Goal: Information Seeking & Learning: Understand process/instructions

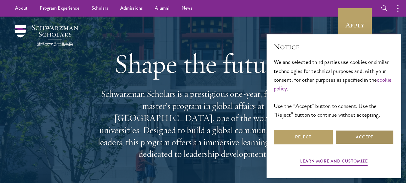
click at [354, 135] on button "Accept" at bounding box center [364, 137] width 59 height 14
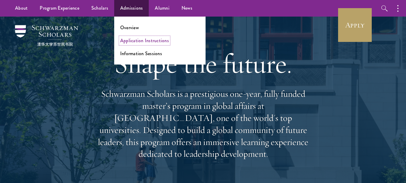
click at [149, 39] on link "Application Instructions" at bounding box center [144, 40] width 49 height 7
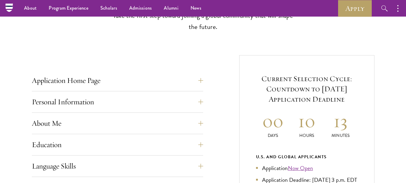
scroll to position [180, 0]
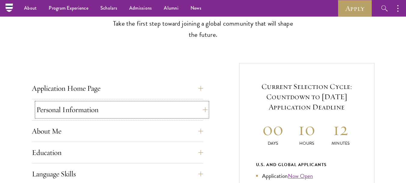
click at [122, 107] on button "Personal Information" at bounding box center [121, 109] width 171 height 14
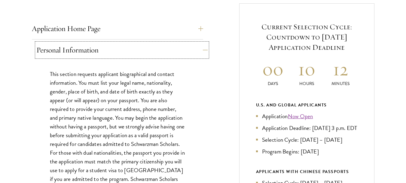
scroll to position [241, 0]
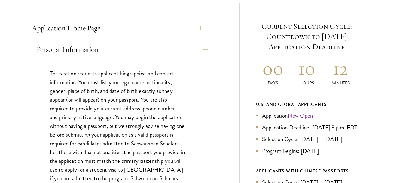
click at [202, 50] on button "Personal Information" at bounding box center [121, 49] width 171 height 14
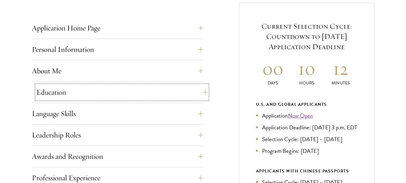
click at [156, 94] on button "Education" at bounding box center [121, 92] width 171 height 14
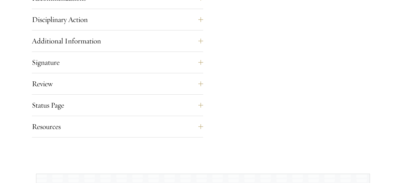
scroll to position [1023, 0]
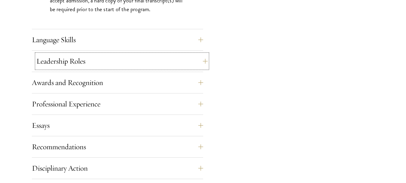
click at [199, 66] on button "Leadership Roles" at bounding box center [121, 61] width 171 height 14
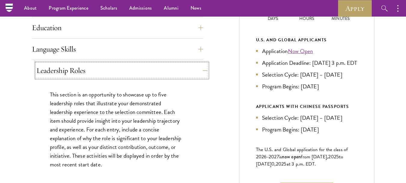
scroll to position [301, 0]
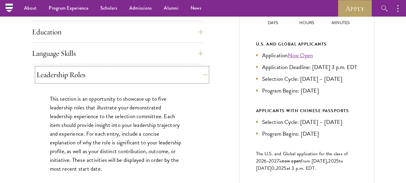
click at [199, 72] on button "Leadership Roles" at bounding box center [121, 74] width 171 height 14
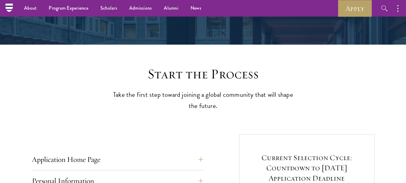
scroll to position [0, 0]
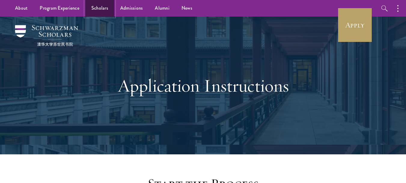
click at [99, 8] on link "Scholars" at bounding box center [99, 8] width 29 height 17
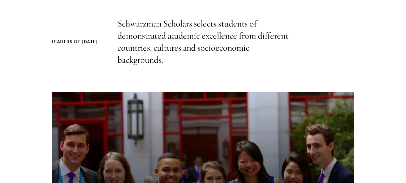
scroll to position [301, 0]
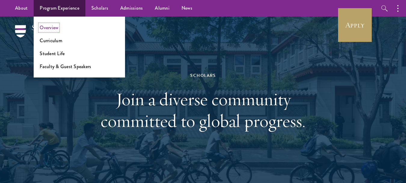
click at [48, 29] on link "Overview" at bounding box center [49, 27] width 19 height 7
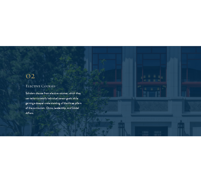
scroll to position [1113, 0]
